Goal: Book appointment/travel/reservation

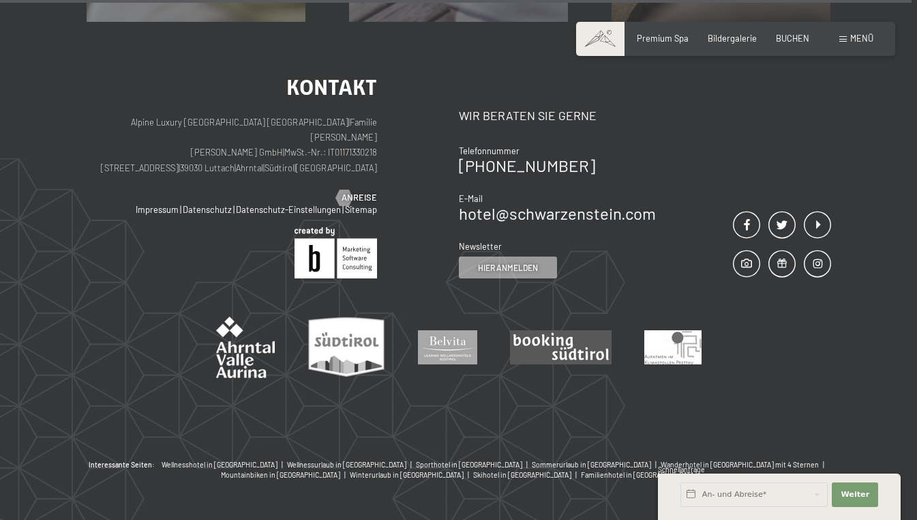
scroll to position [6899, 0]
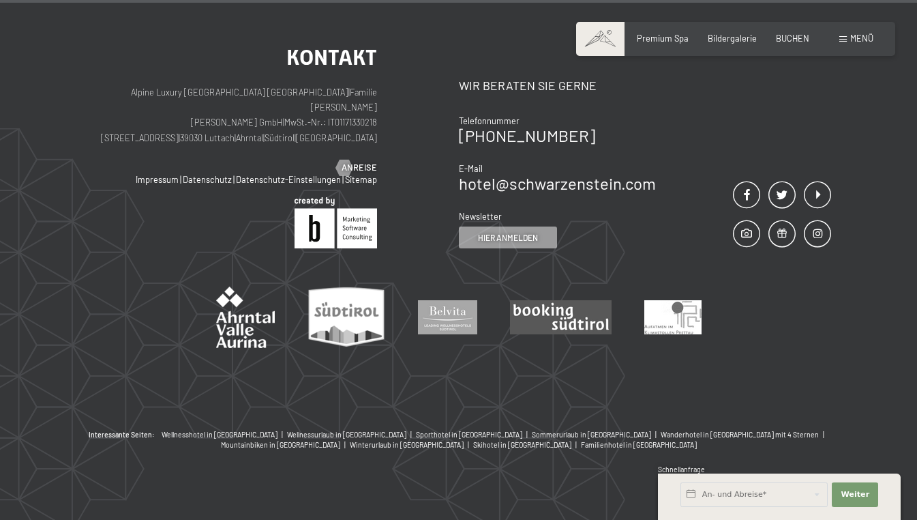
click at [797, 40] on span "BUCHEN" at bounding box center [792, 38] width 33 height 11
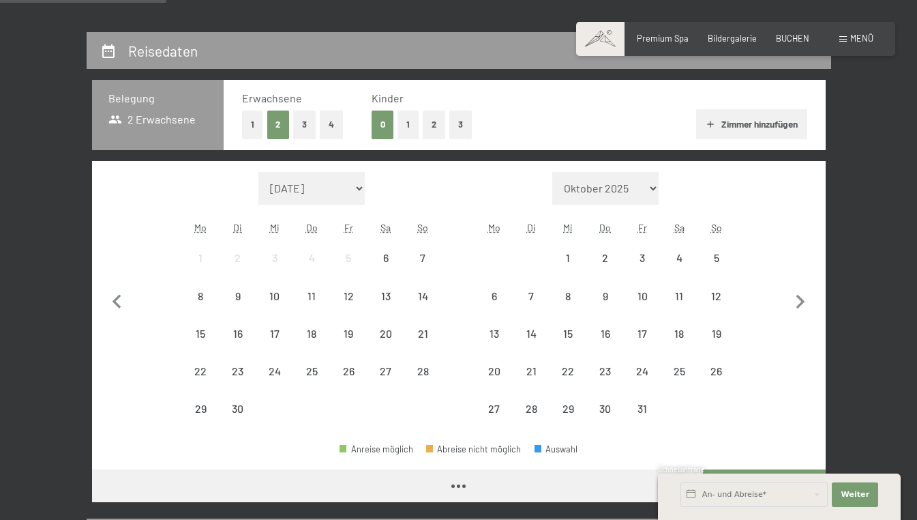
scroll to position [225, 0]
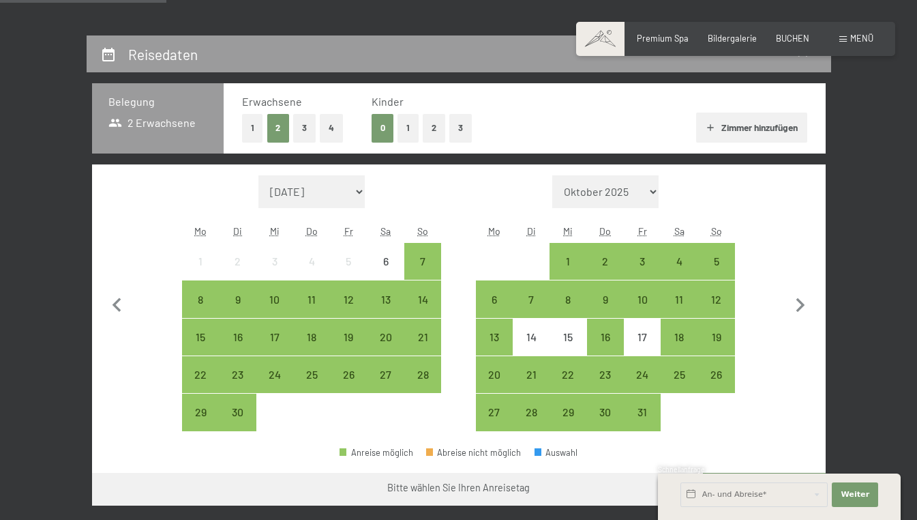
click at [354, 303] on span "Einwilligung Marketing*" at bounding box center [383, 299] width 113 height 14
click at [320, 303] on input "Einwilligung Marketing*" at bounding box center [313, 299] width 14 height 14
click at [351, 302] on span "Einwilligung Marketing*" at bounding box center [383, 299] width 113 height 14
click at [320, 302] on input "Einwilligung Marketing*" at bounding box center [313, 299] width 14 height 14
click at [344, 303] on span "Einwilligung Marketing*" at bounding box center [383, 299] width 113 height 14
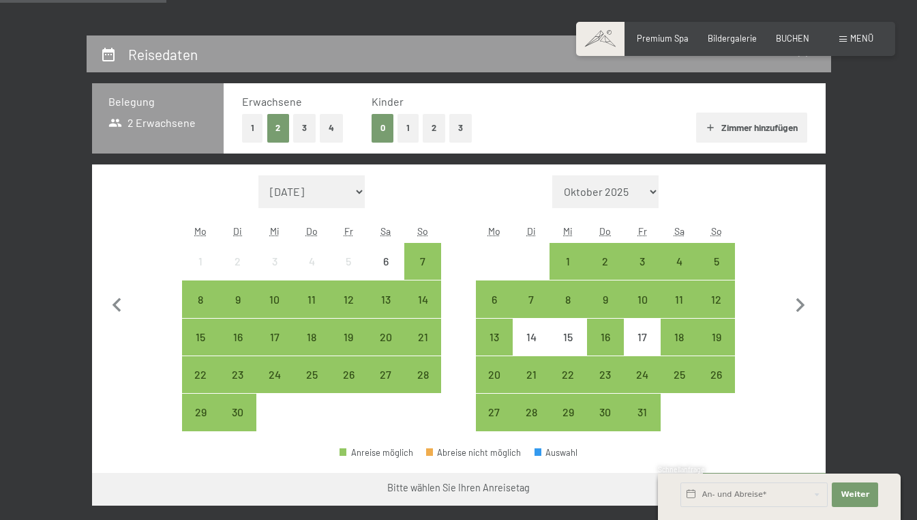
click at [320, 303] on input "Einwilligung Marketing*" at bounding box center [313, 299] width 14 height 14
checkbox input "false"
click at [717, 496] on input "text" at bounding box center [754, 494] width 147 height 25
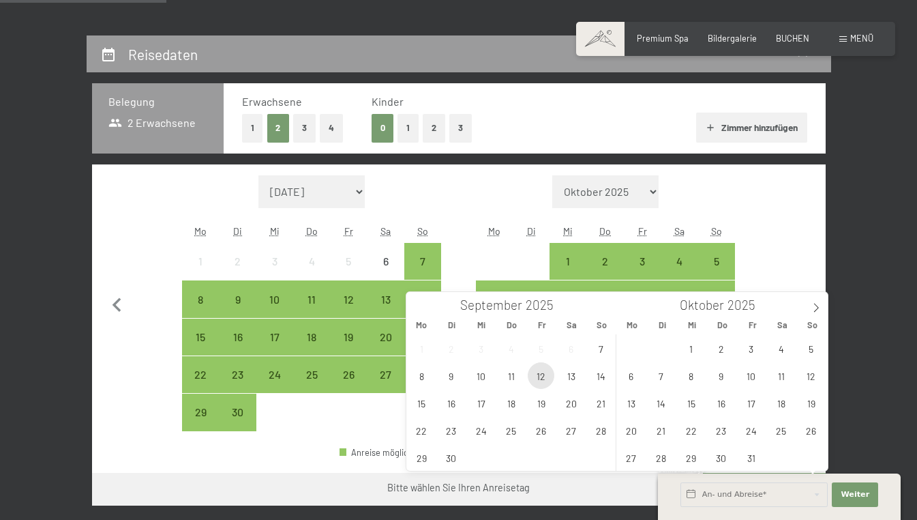
click at [546, 379] on span "12" at bounding box center [541, 375] width 27 height 27
click at [482, 404] on span "17" at bounding box center [481, 402] width 27 height 27
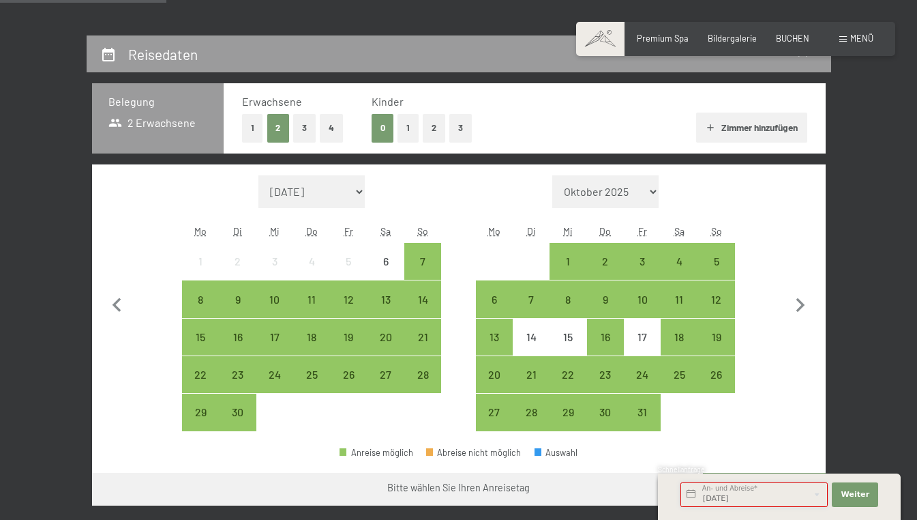
type input "Fr. 12.09.2025 - Mi. 17.09.2025"
click at [346, 301] on span "Einwilligung Marketing*" at bounding box center [383, 299] width 113 height 14
click at [320, 301] on input "Einwilligung Marketing*" at bounding box center [313, 299] width 14 height 14
checkbox input "false"
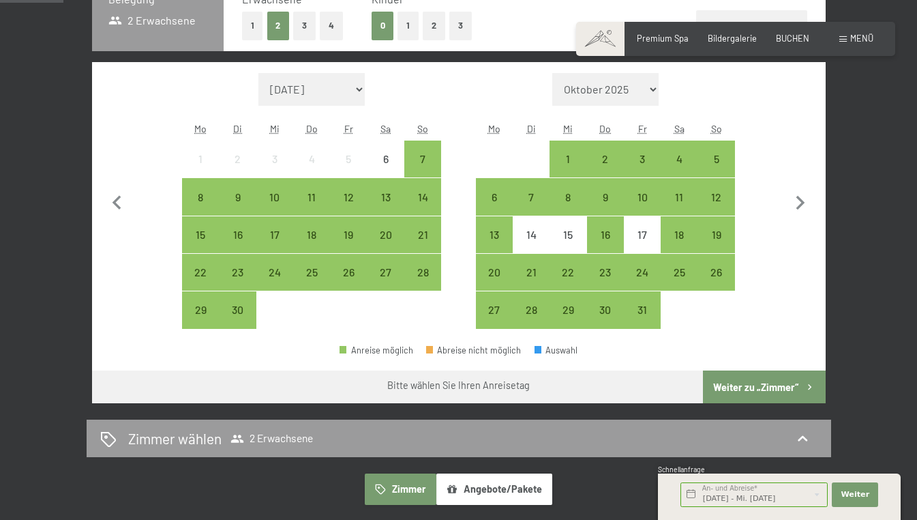
scroll to position [325, 0]
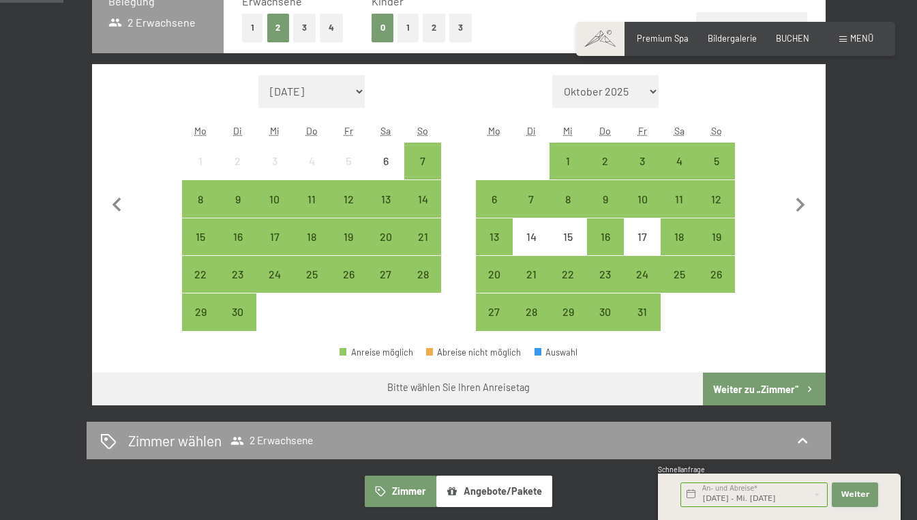
click at [859, 494] on span "Weiter" at bounding box center [855, 494] width 29 height 11
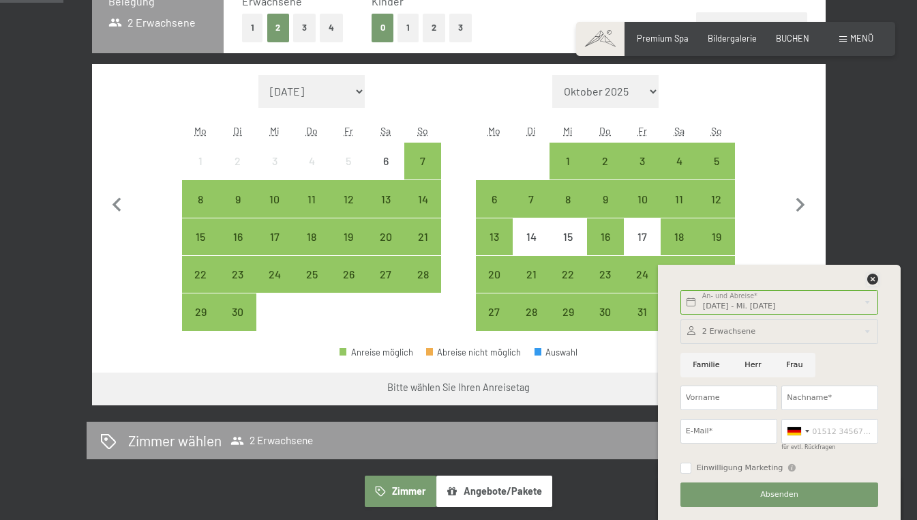
click at [874, 284] on icon at bounding box center [872, 278] width 11 height 11
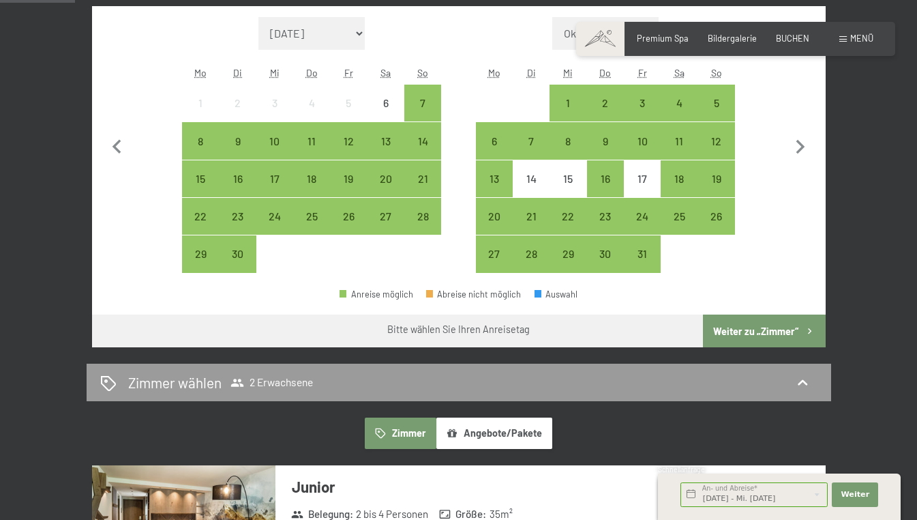
click at [771, 342] on button "Weiter zu „Zimmer“" at bounding box center [764, 330] width 122 height 33
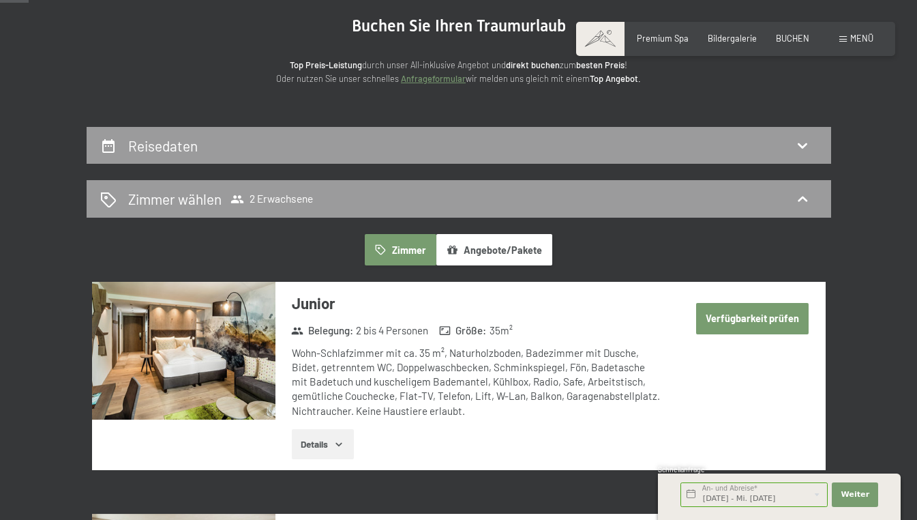
scroll to position [132, 0]
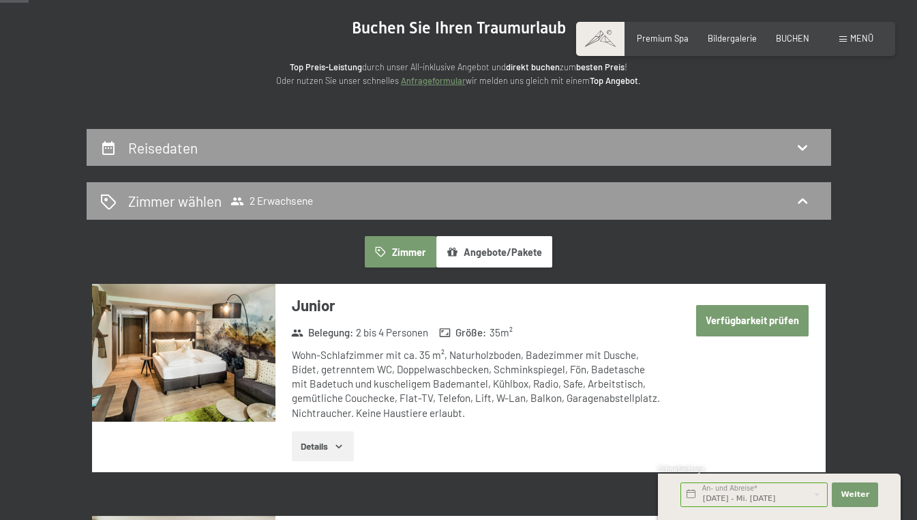
click at [462, 263] on button "Angebote/Pakete" at bounding box center [494, 251] width 116 height 31
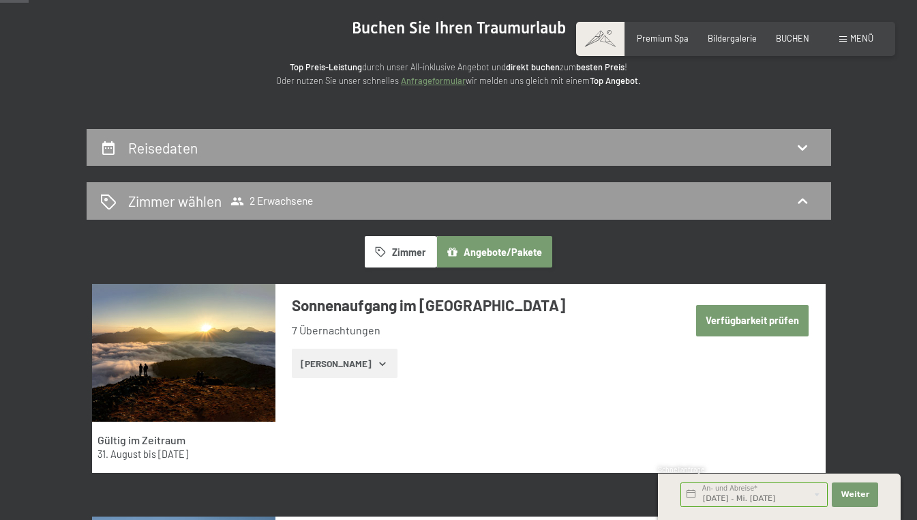
click at [135, 436] on strong "Gültig im Zeitraum" at bounding box center [142, 439] width 88 height 13
click at [344, 372] on button "Zeige Zimmer" at bounding box center [345, 363] width 106 height 30
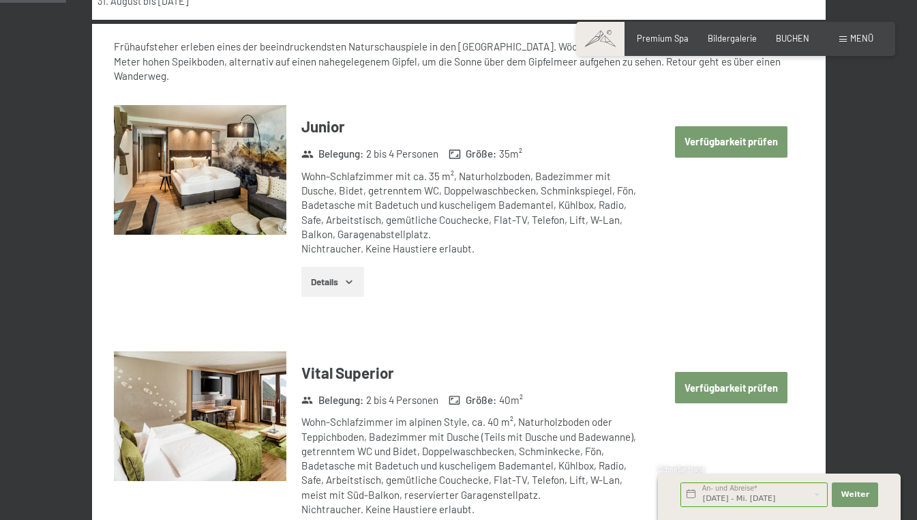
scroll to position [585, 0]
click at [330, 277] on button "Details" at bounding box center [332, 281] width 62 height 30
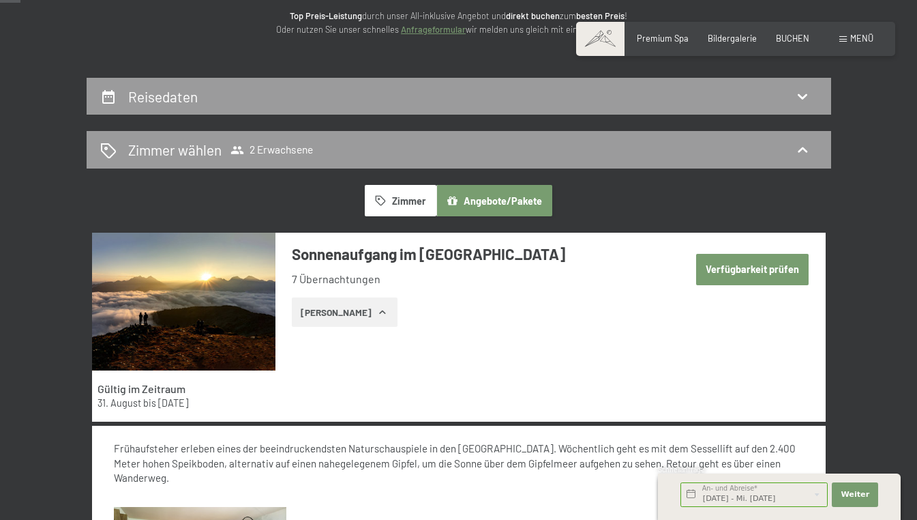
scroll to position [183, 0]
